Goal: Task Accomplishment & Management: Manage account settings

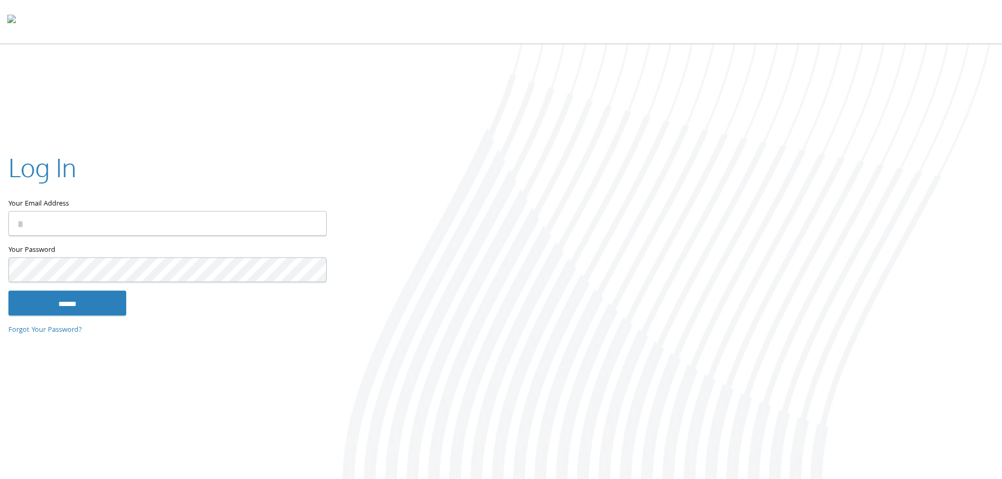
click at [61, 227] on input "Your Email Address" at bounding box center [167, 223] width 318 height 25
type input "**********"
click at [77, 300] on input "******" at bounding box center [67, 302] width 118 height 25
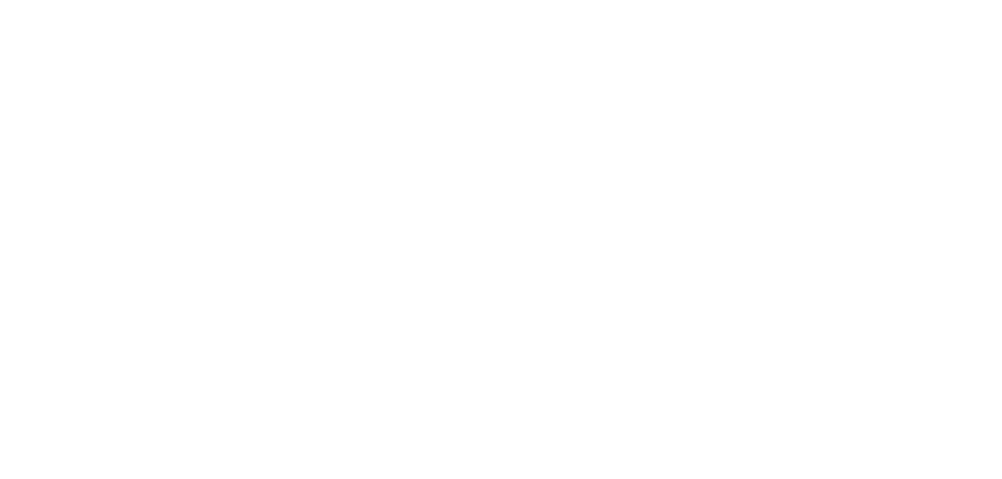
type input "**********"
